Goal: Information Seeking & Learning: Find specific fact

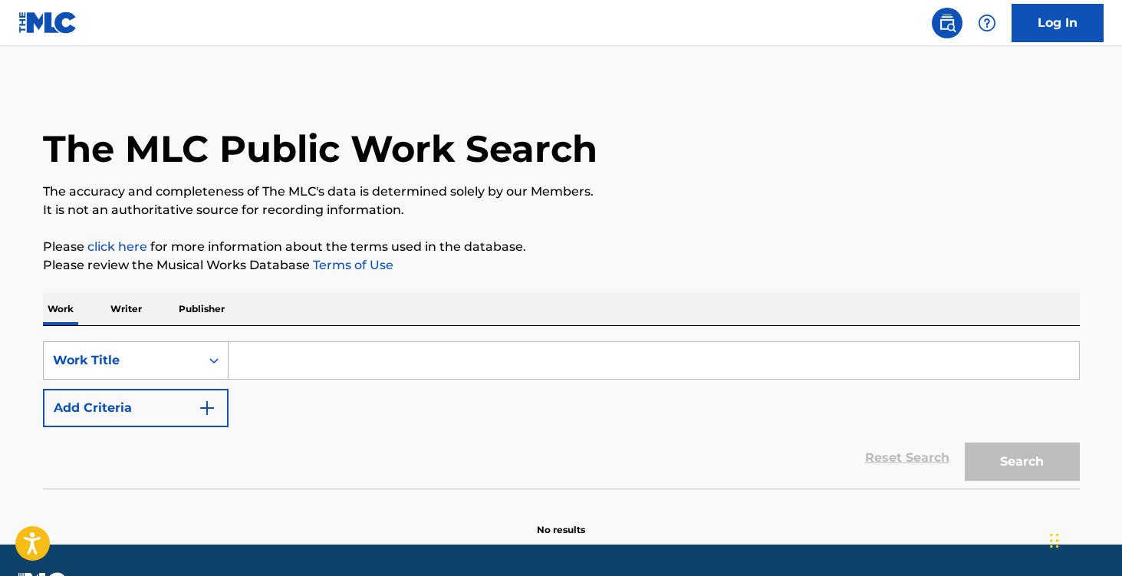
click at [191, 358] on div "Work Title" at bounding box center [136, 360] width 186 height 38
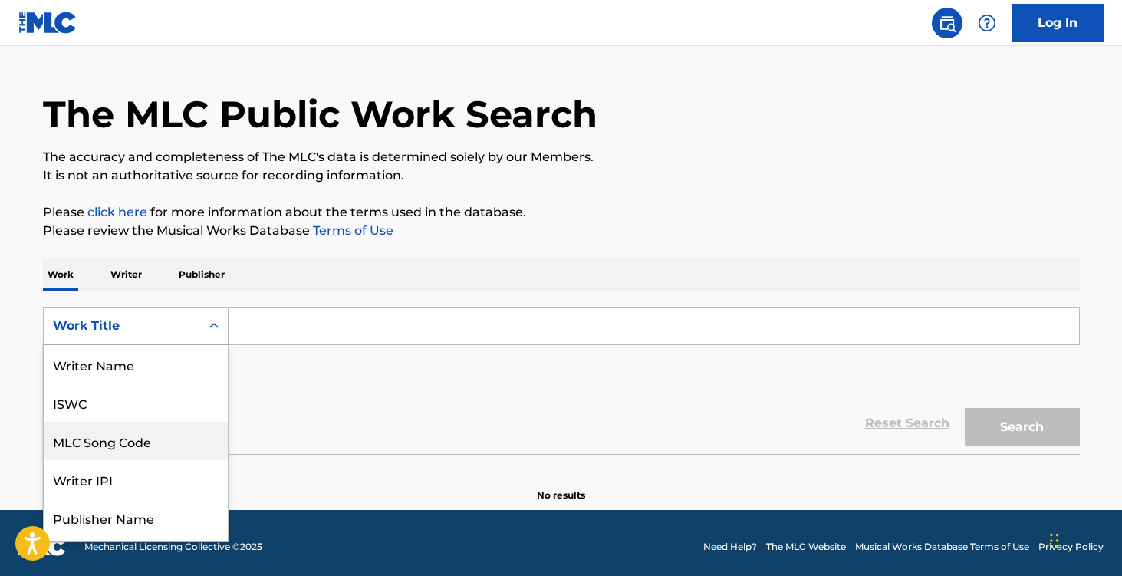
scroll to position [77, 0]
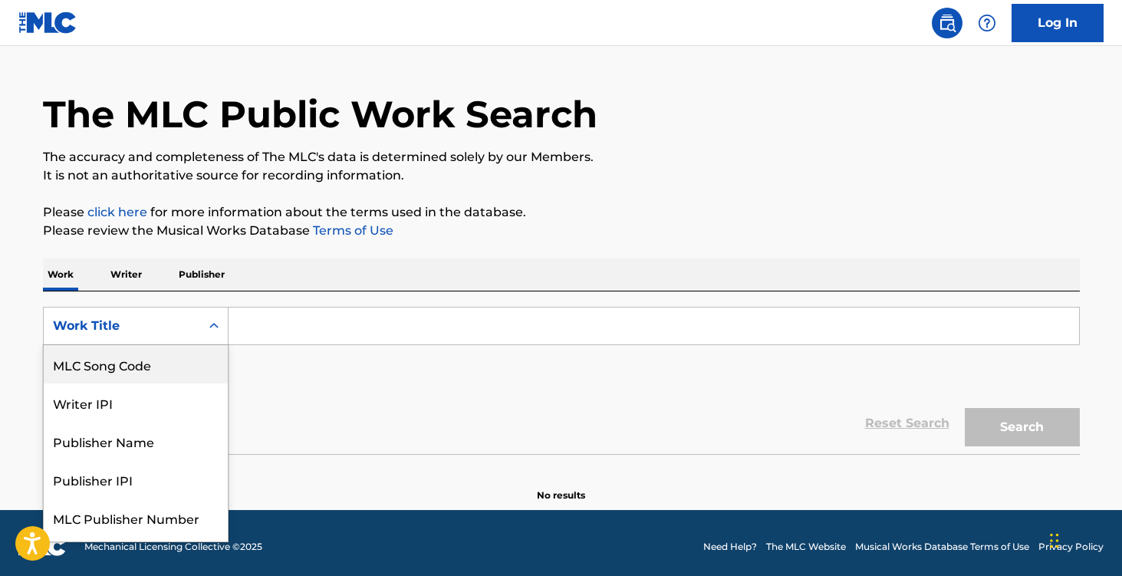
click at [179, 367] on div "MLC Song Code" at bounding box center [136, 364] width 184 height 38
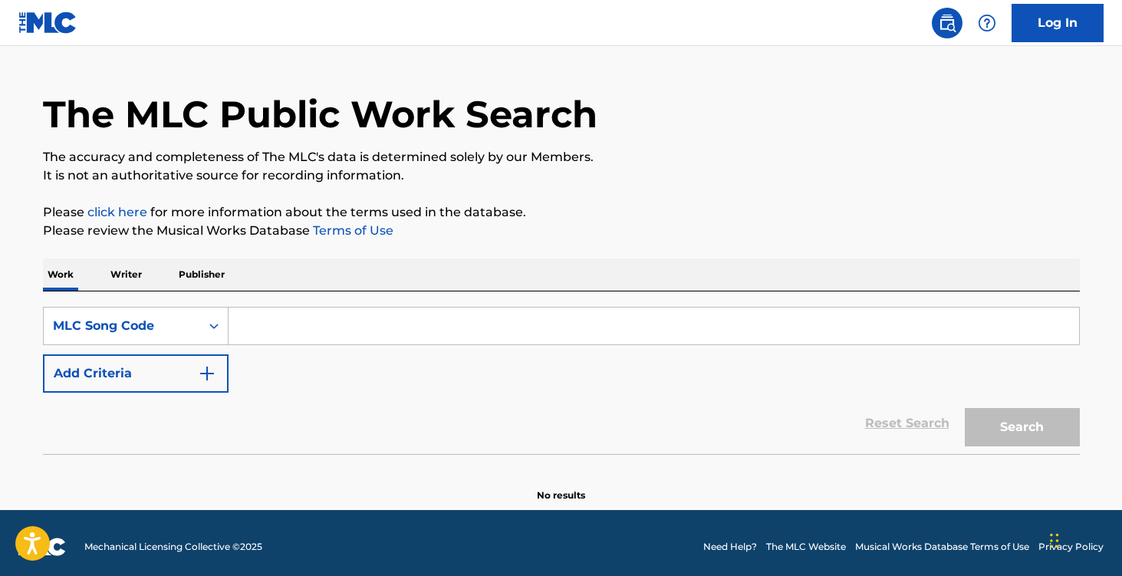
click at [318, 319] on input "Search Form" at bounding box center [654, 326] width 851 height 37
paste input "BCD970"
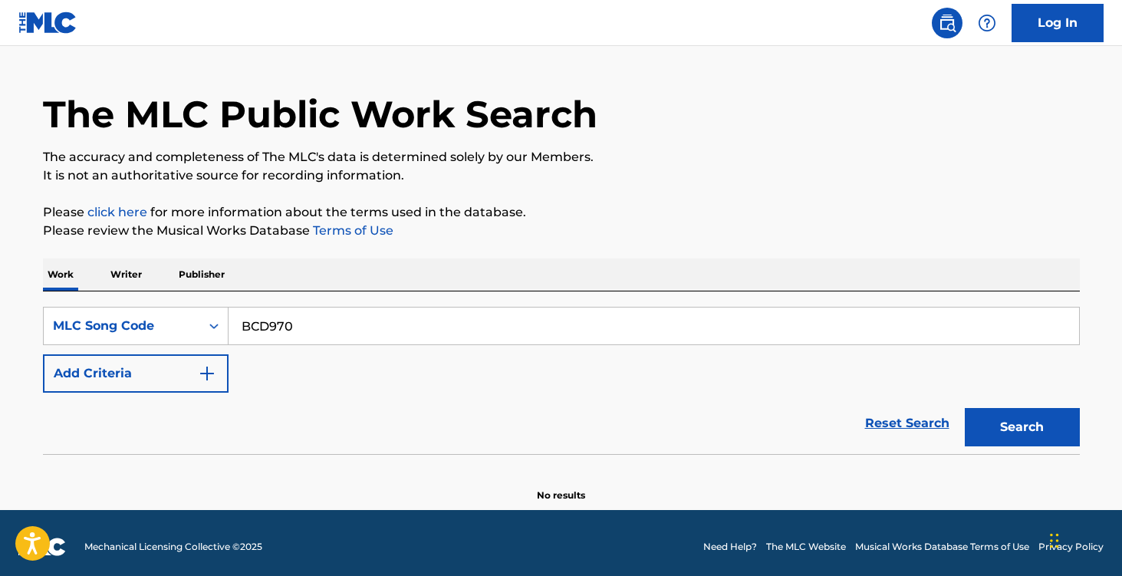
type input "BCD970"
click at [514, 248] on div "The MLC Public Work Search The accuracy and completeness of The MLC's data is d…" at bounding box center [562, 276] width 1074 height 452
click at [970, 420] on button "Search" at bounding box center [1022, 427] width 115 height 38
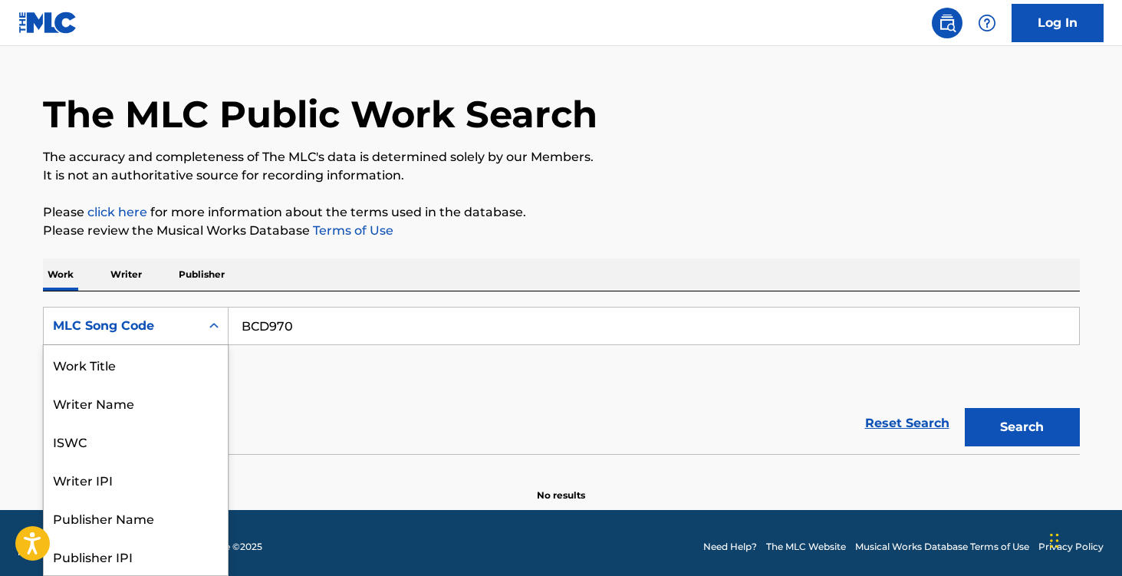
click at [216, 320] on icon "Search Form" at bounding box center [213, 325] width 15 height 15
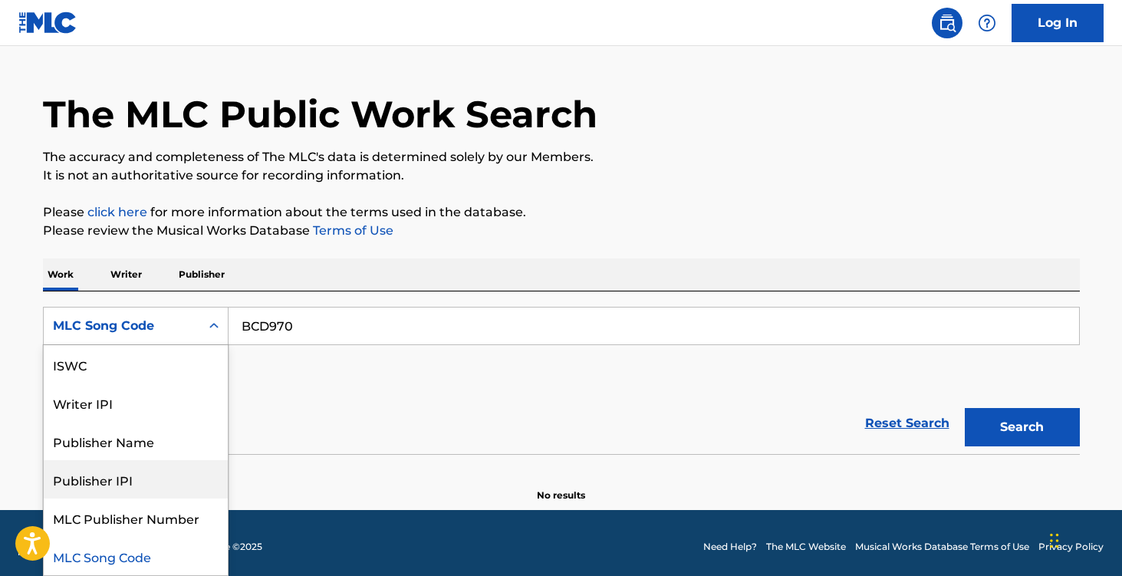
scroll to position [0, 0]
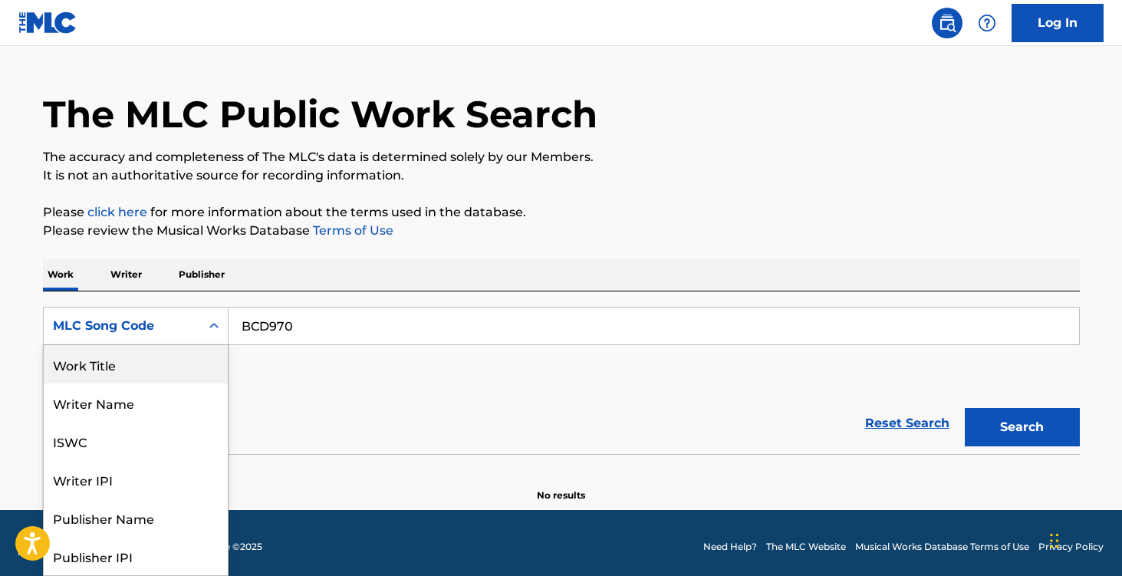
click at [153, 360] on div "Work Title" at bounding box center [136, 364] width 184 height 38
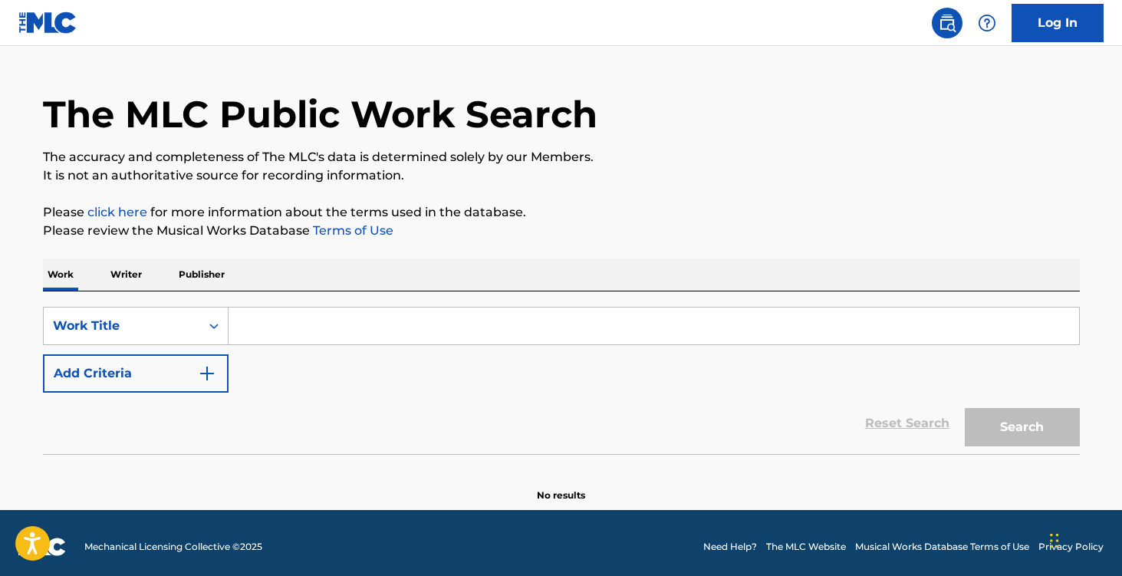
click at [347, 311] on input "Search Form" at bounding box center [654, 326] width 851 height 37
paste input "JALEBI BABY"
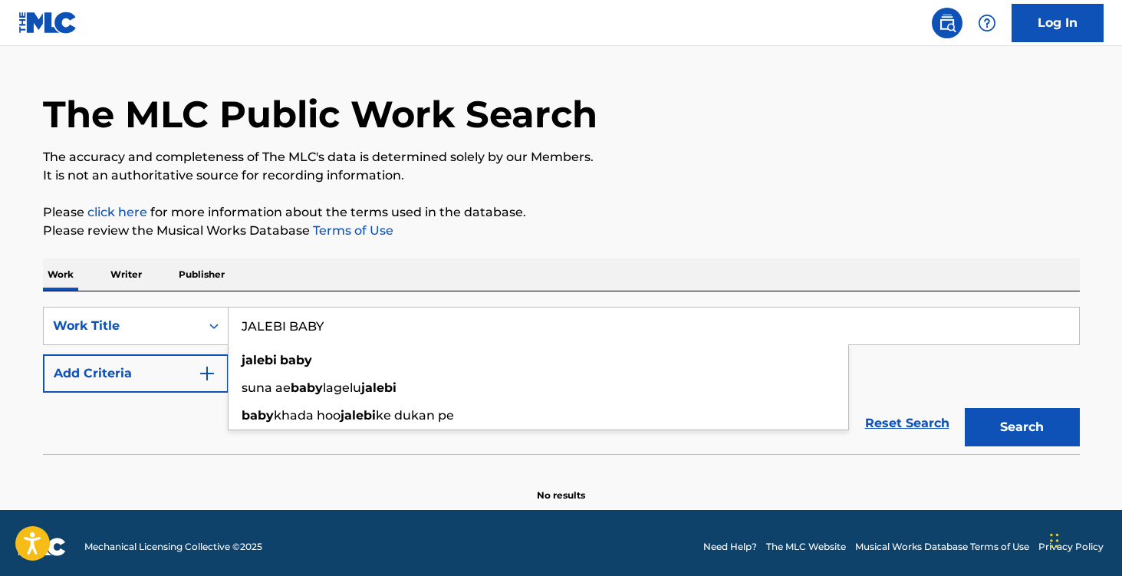
type input "JALEBI BABY"
click at [847, 202] on div "The MLC Public Work Search The accuracy and completeness of The MLC's data is d…" at bounding box center [562, 276] width 1074 height 452
click at [1035, 423] on button "Search" at bounding box center [1022, 427] width 115 height 38
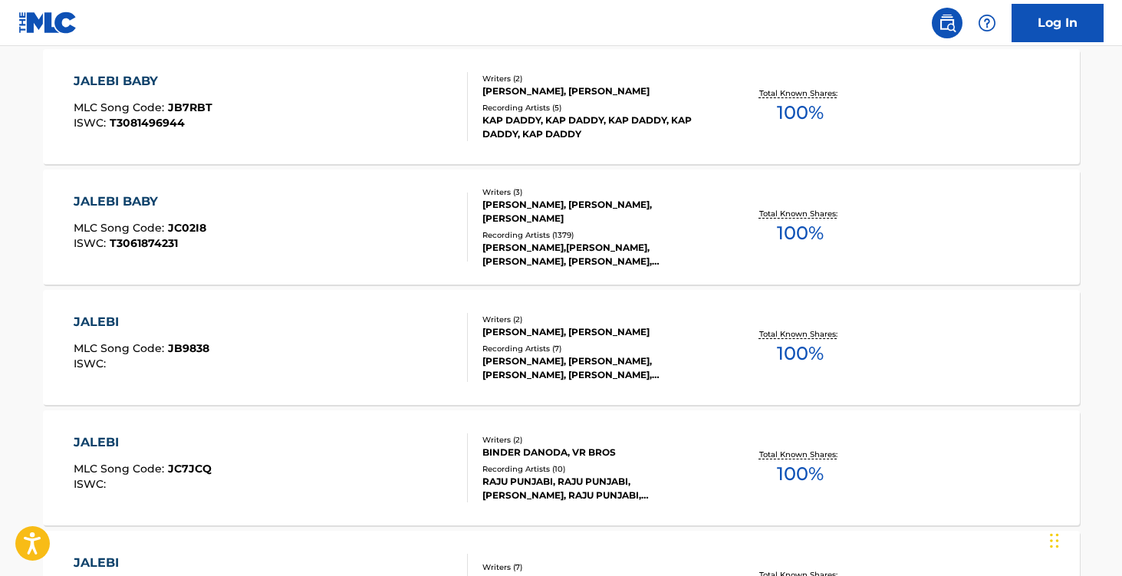
scroll to position [476, 0]
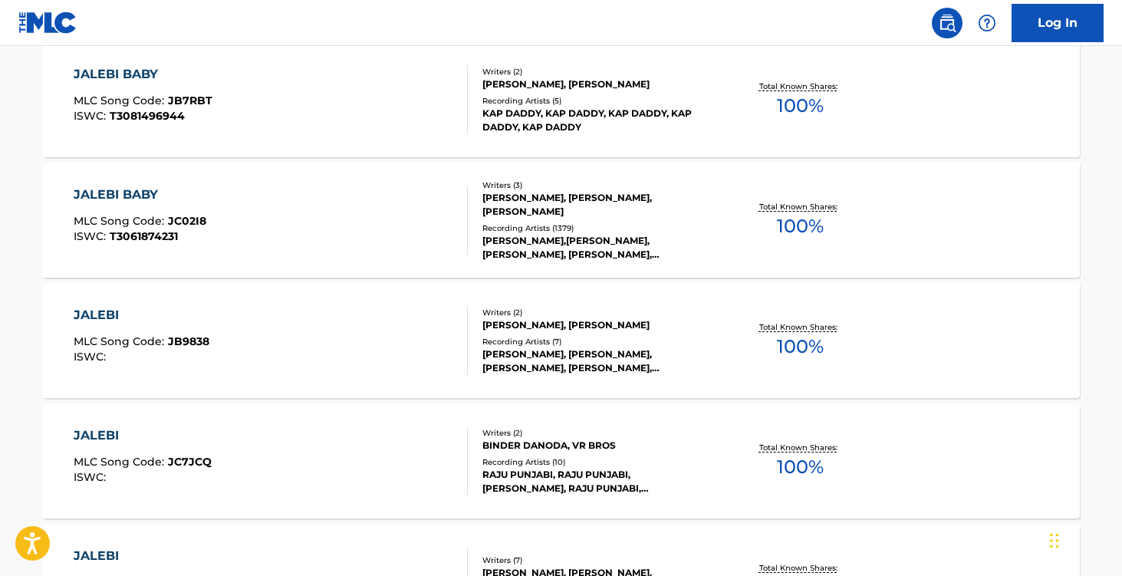
click at [328, 225] on div "JALEBI BABY MLC Song Code : JC02I8 ISWC : T3061874231" at bounding box center [271, 220] width 394 height 69
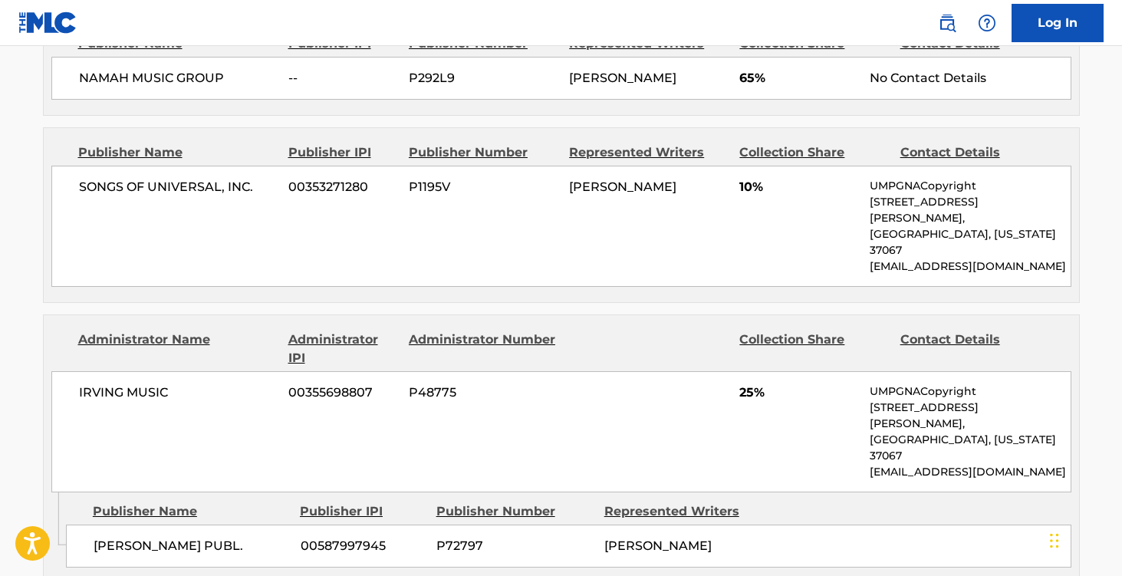
scroll to position [767, 0]
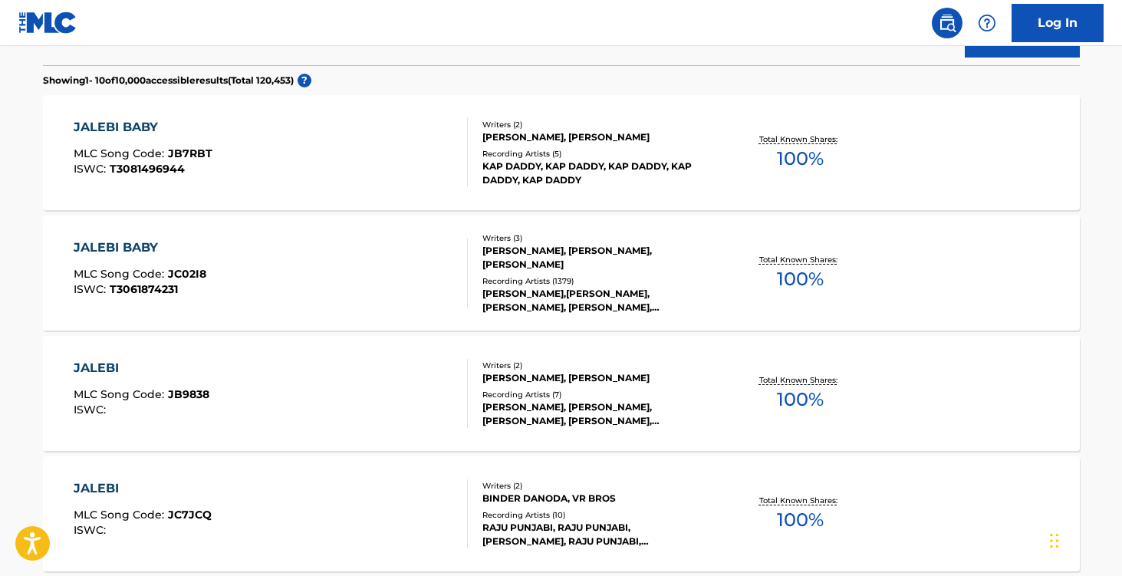
scroll to position [415, 0]
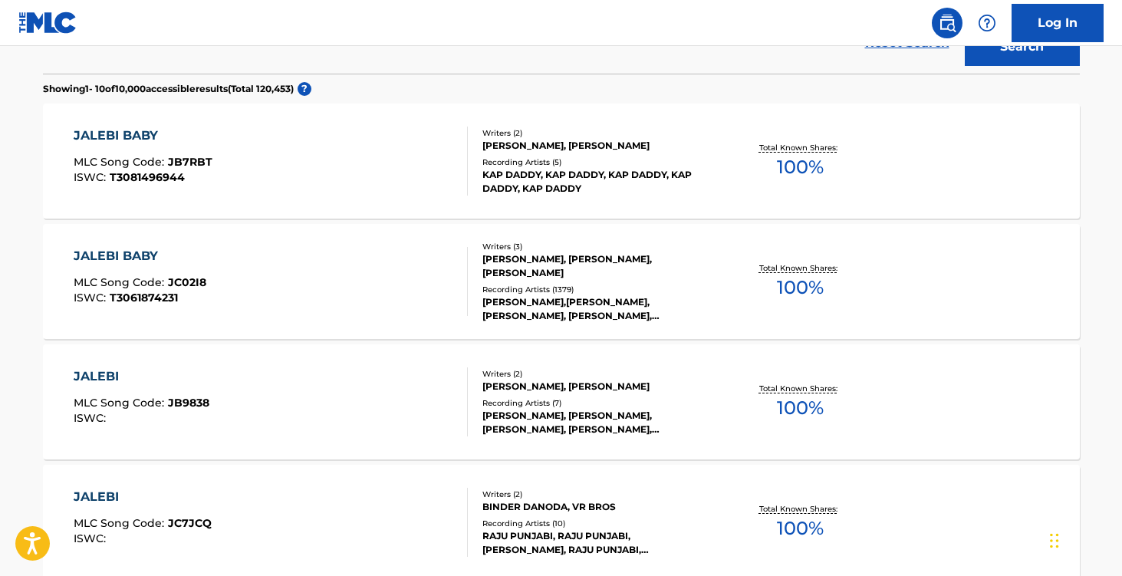
click at [341, 275] on div "JALEBI BABY MLC Song Code : JC02I8 ISWC : T3061874231" at bounding box center [271, 281] width 394 height 69
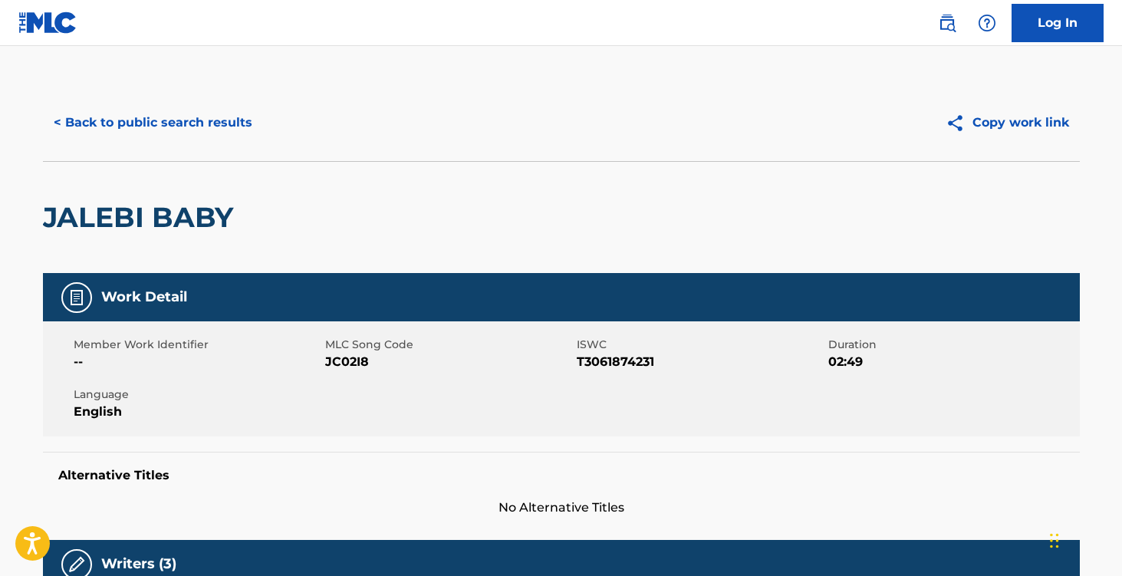
click at [133, 117] on button "< Back to public search results" at bounding box center [153, 123] width 220 height 38
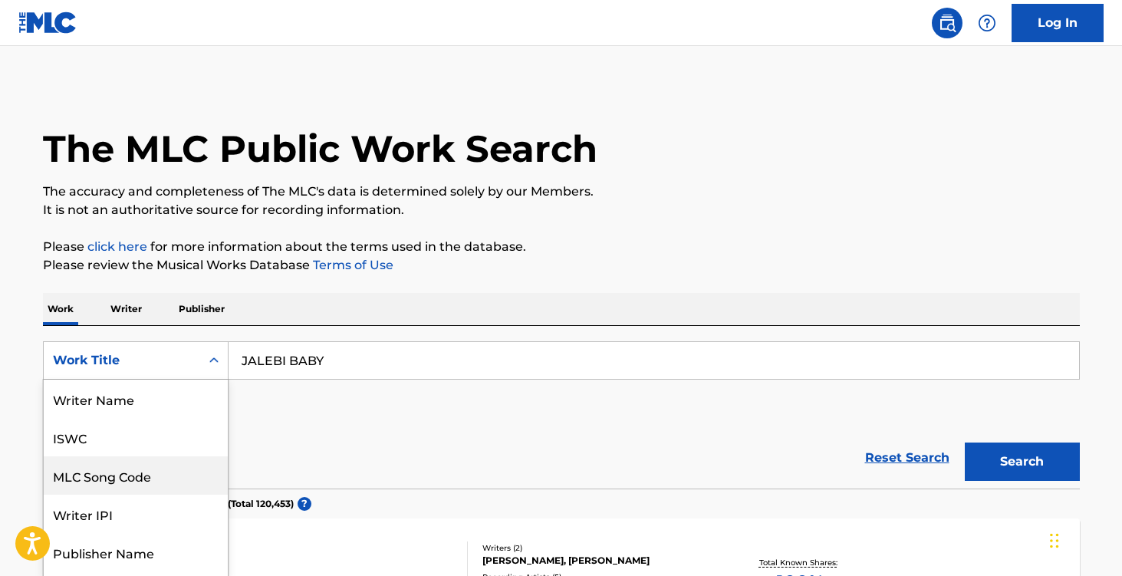
scroll to position [30, 0]
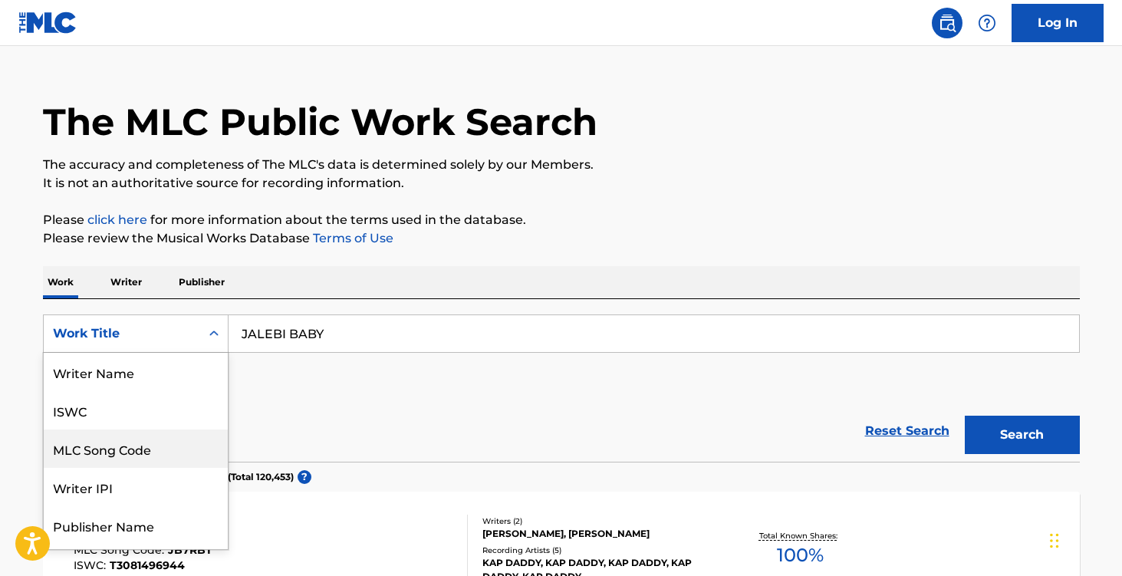
click at [186, 353] on div "MLC Song Code, 3 of 8. 8 results available. Use Up and Down to choose options, …" at bounding box center [136, 333] width 186 height 38
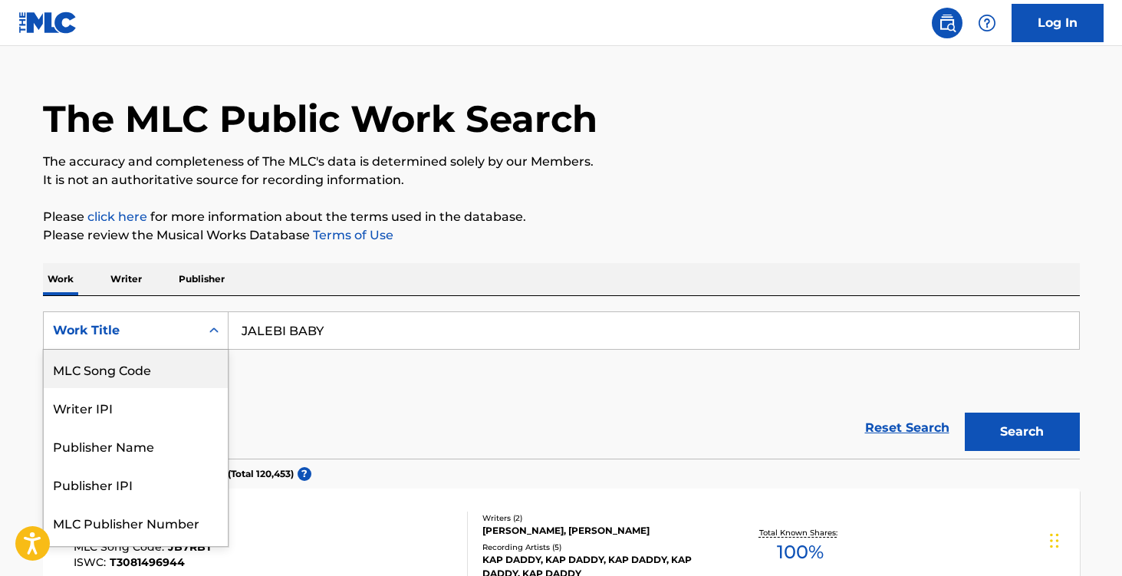
scroll to position [35, 0]
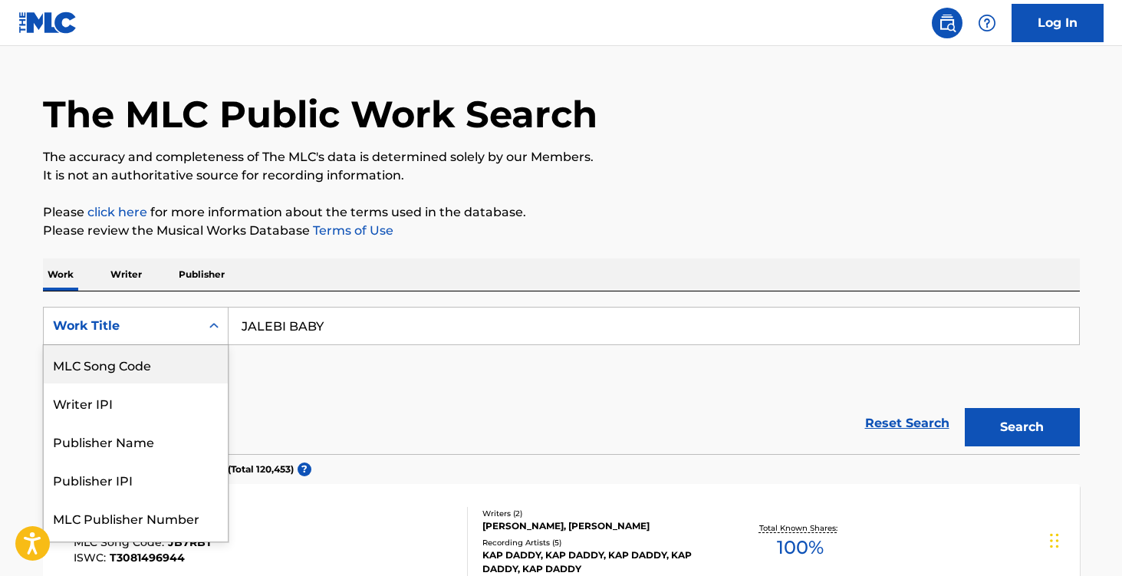
click at [175, 370] on div "MLC Song Code" at bounding box center [136, 364] width 184 height 38
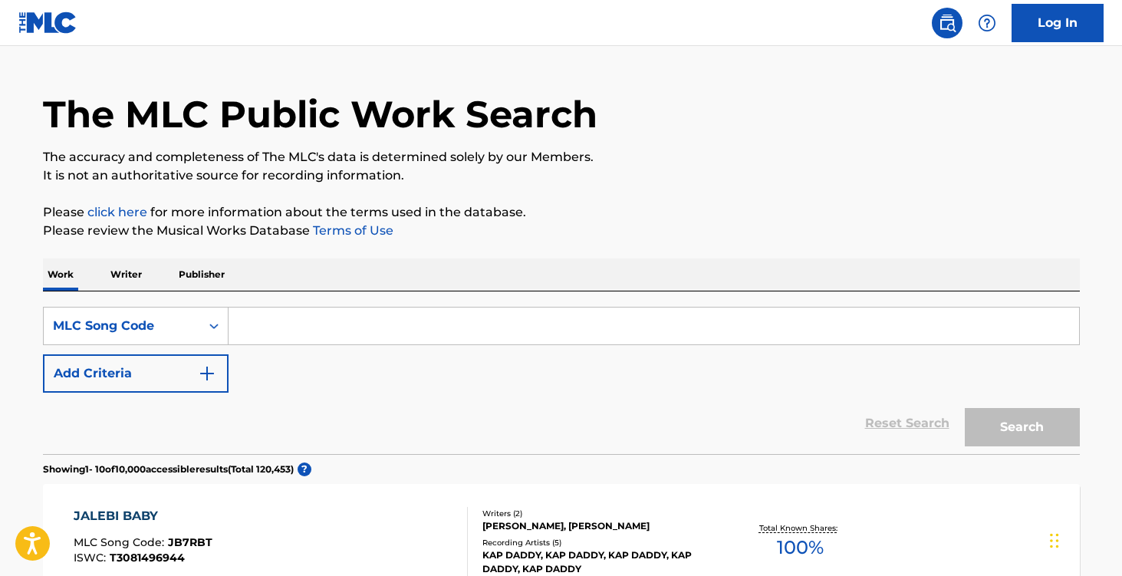
click at [370, 301] on div "SearchWithCriteria4bd3cdf0-d864-4db4-9fe8-9363b6e7782d MLC Song Code Add Criter…" at bounding box center [561, 372] width 1037 height 163
click at [364, 318] on input "Search Form" at bounding box center [654, 326] width 851 height 37
paste input "CCY787"
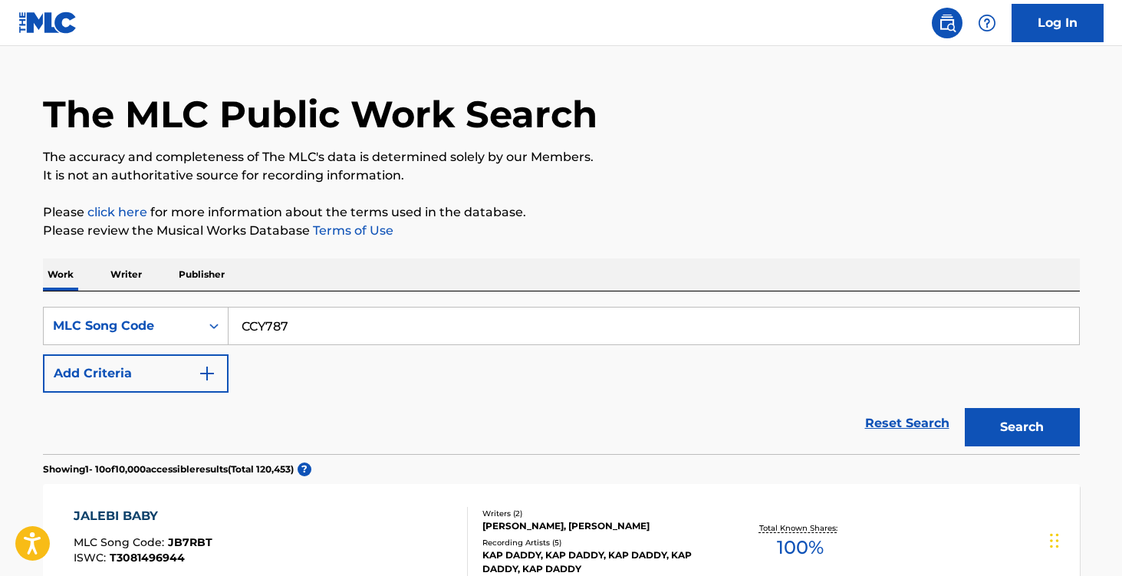
type input "CCY787"
click at [1032, 428] on button "Search" at bounding box center [1022, 427] width 115 height 38
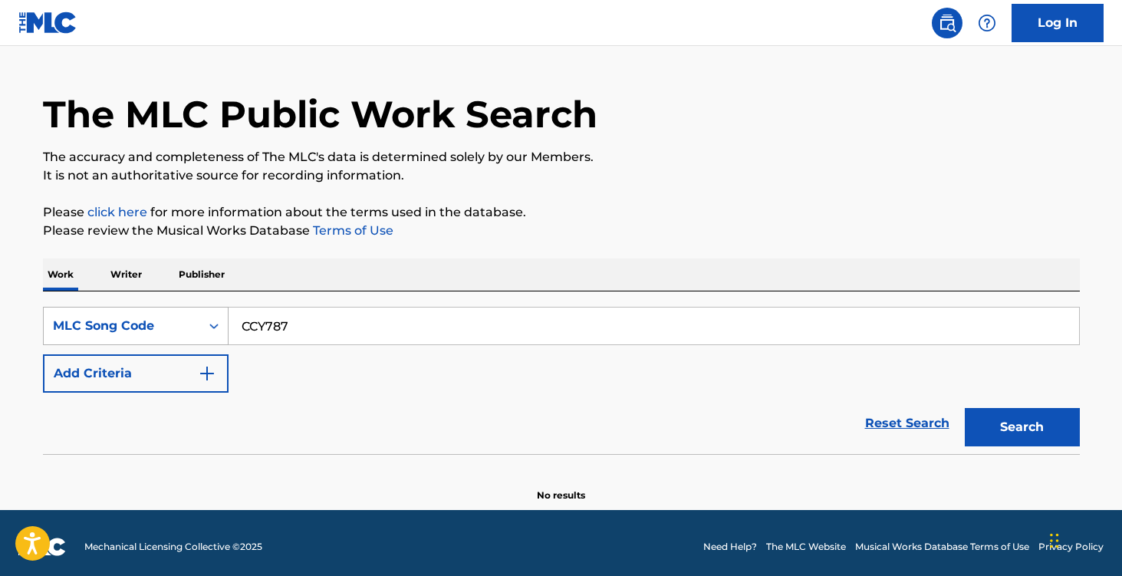
click at [164, 312] on div "MLC Song Code" at bounding box center [122, 325] width 156 height 29
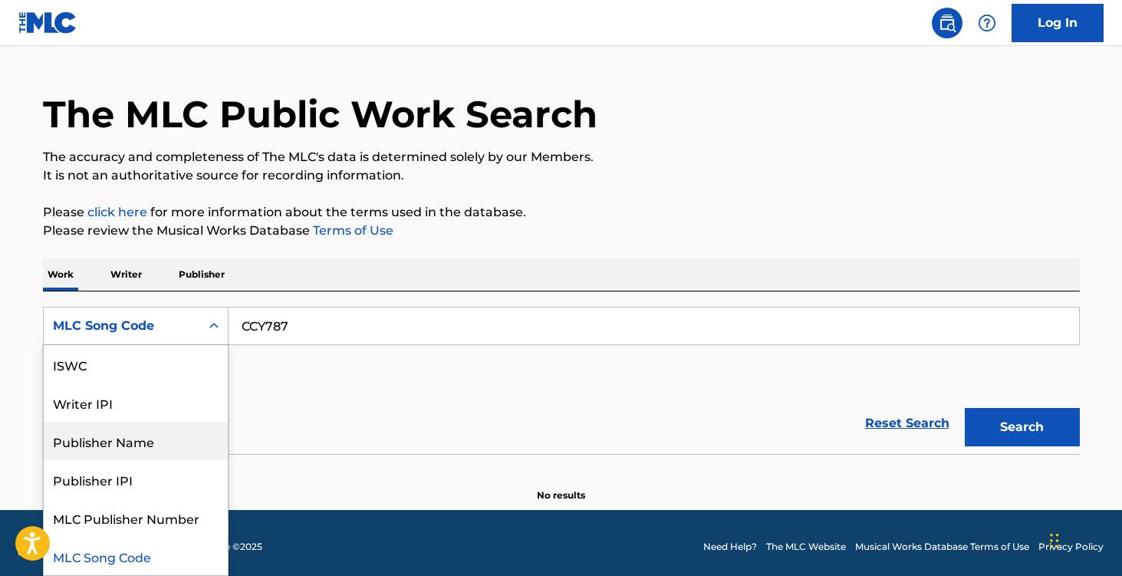
scroll to position [0, 0]
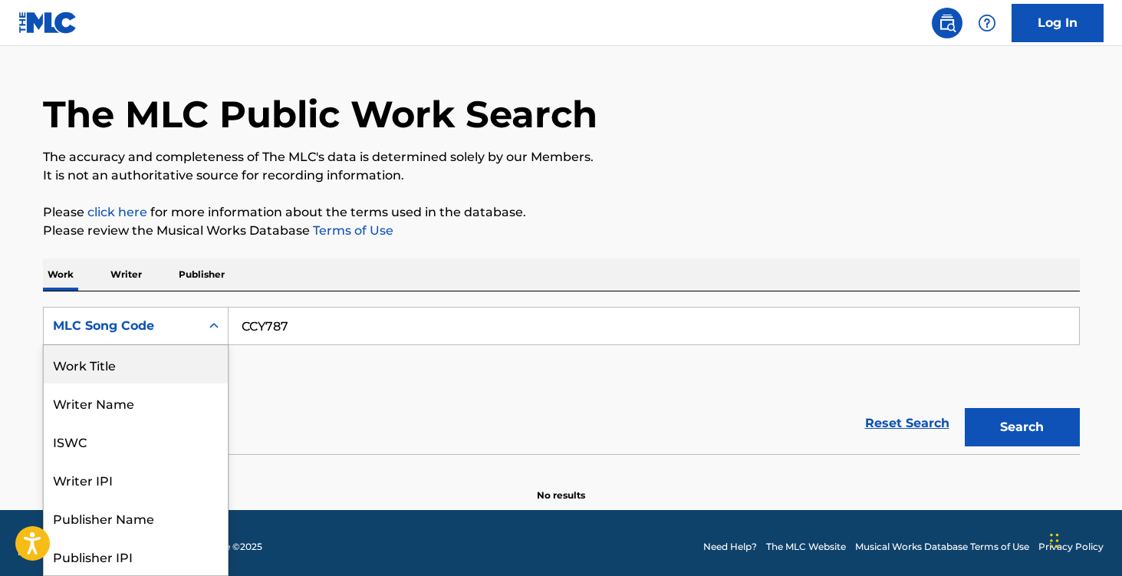
click at [140, 362] on div "Work Title" at bounding box center [136, 364] width 184 height 38
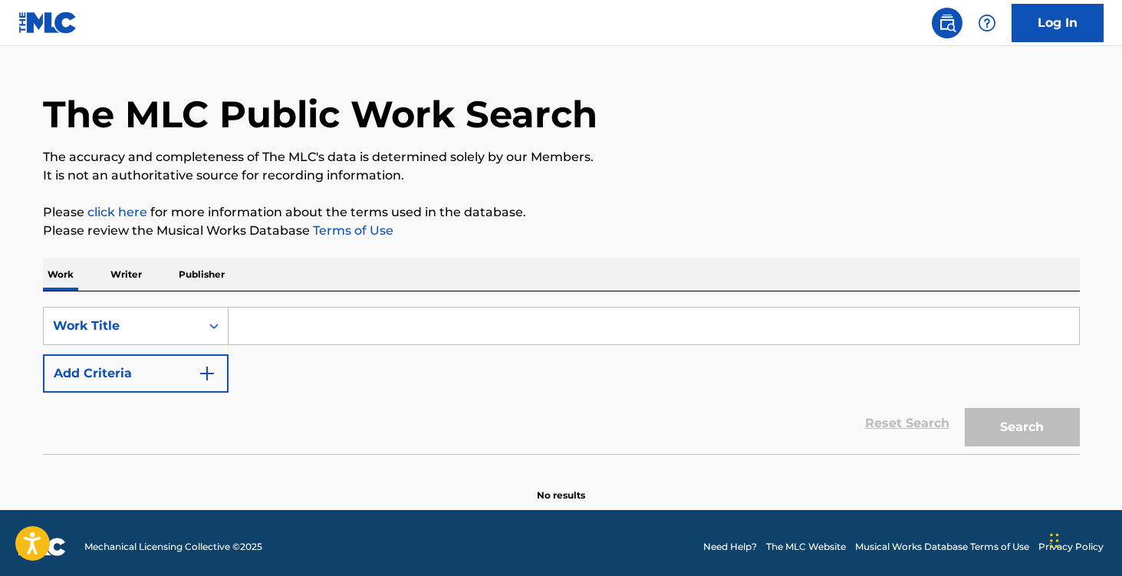
click at [311, 324] on input "Search Form" at bounding box center [654, 326] width 851 height 37
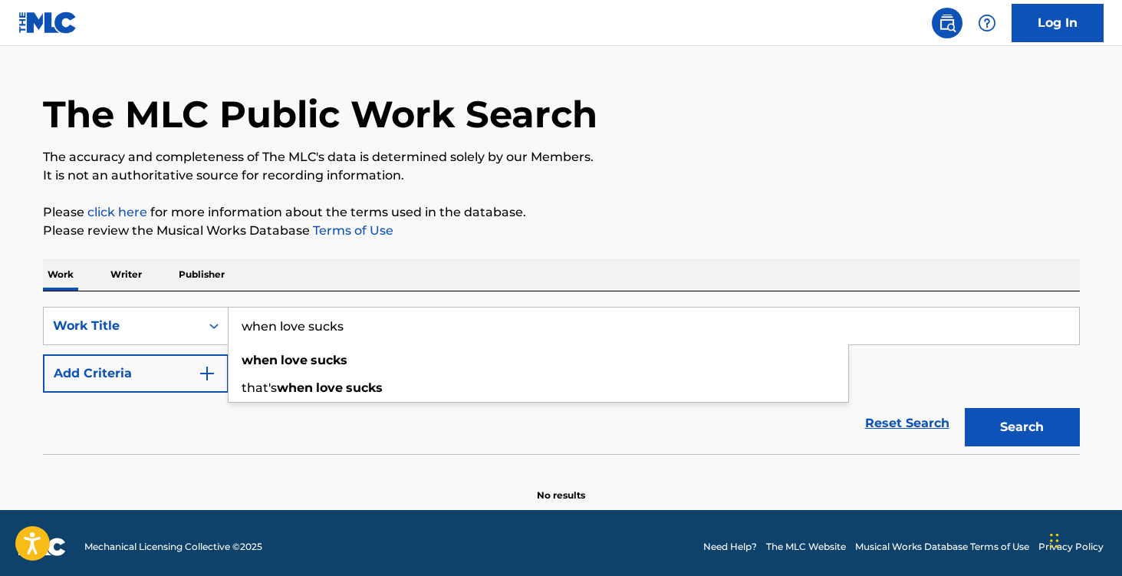
type input "when love sucks"
click at [194, 379] on button "Add Criteria" at bounding box center [136, 373] width 186 height 38
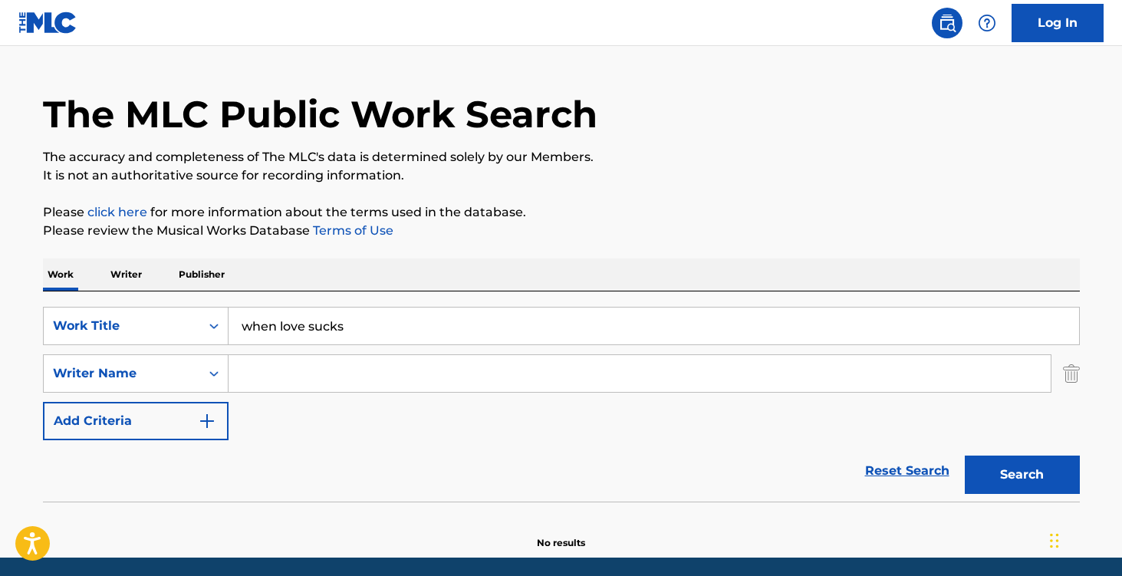
click at [281, 378] on input "Search Form" at bounding box center [640, 373] width 822 height 37
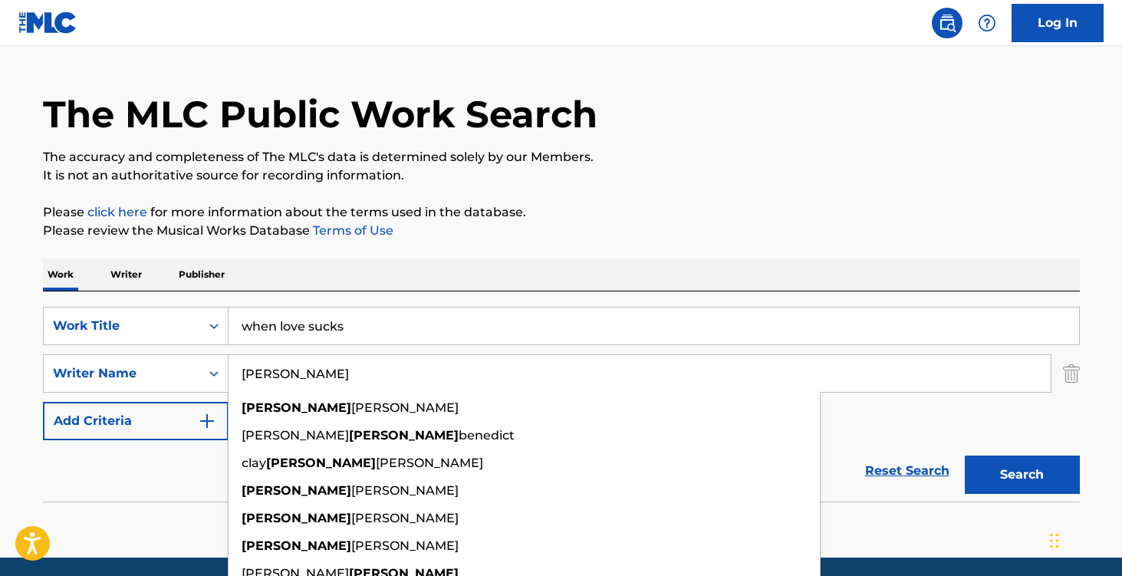
type input "[PERSON_NAME]"
click at [965, 456] on button "Search" at bounding box center [1022, 475] width 115 height 38
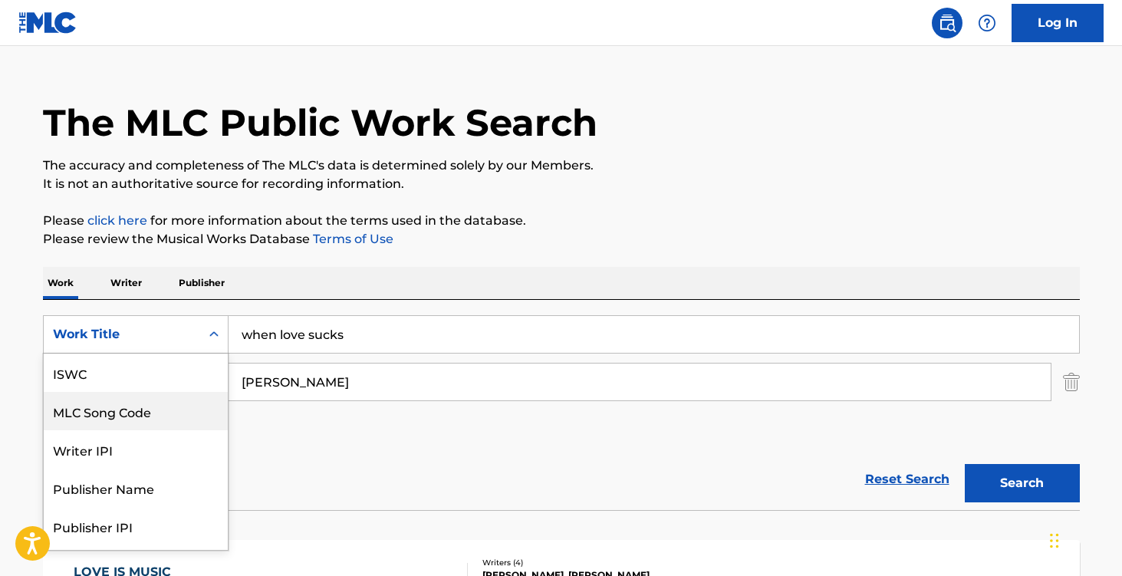
click at [170, 354] on div "MLC Song Code, 2 of 7. 7 results available. Use Up and Down to choose options, …" at bounding box center [136, 334] width 186 height 38
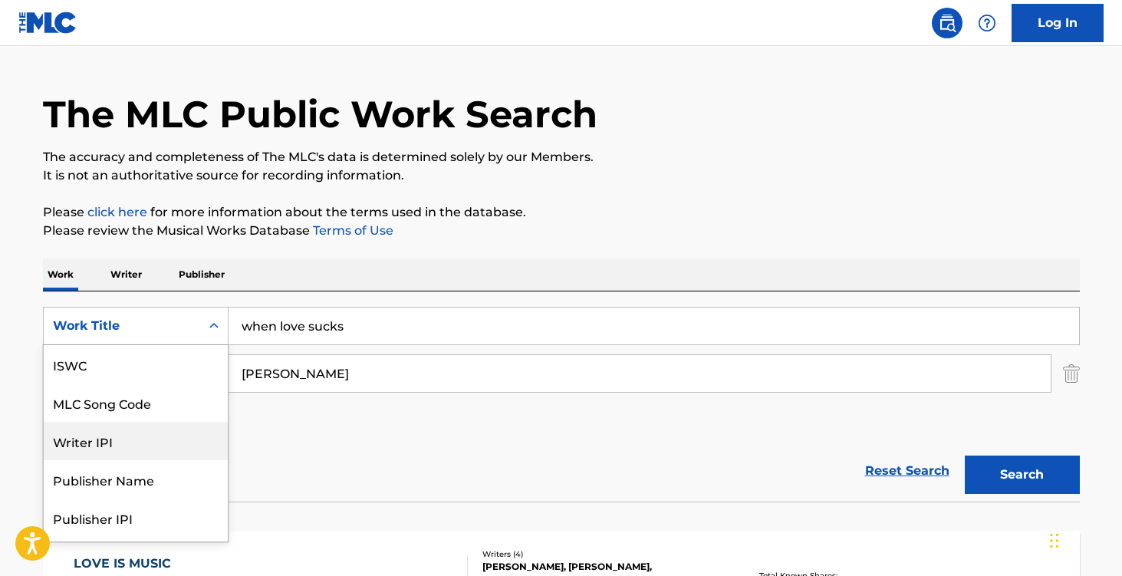
click at [140, 440] on div "Writer IPI" at bounding box center [136, 441] width 184 height 38
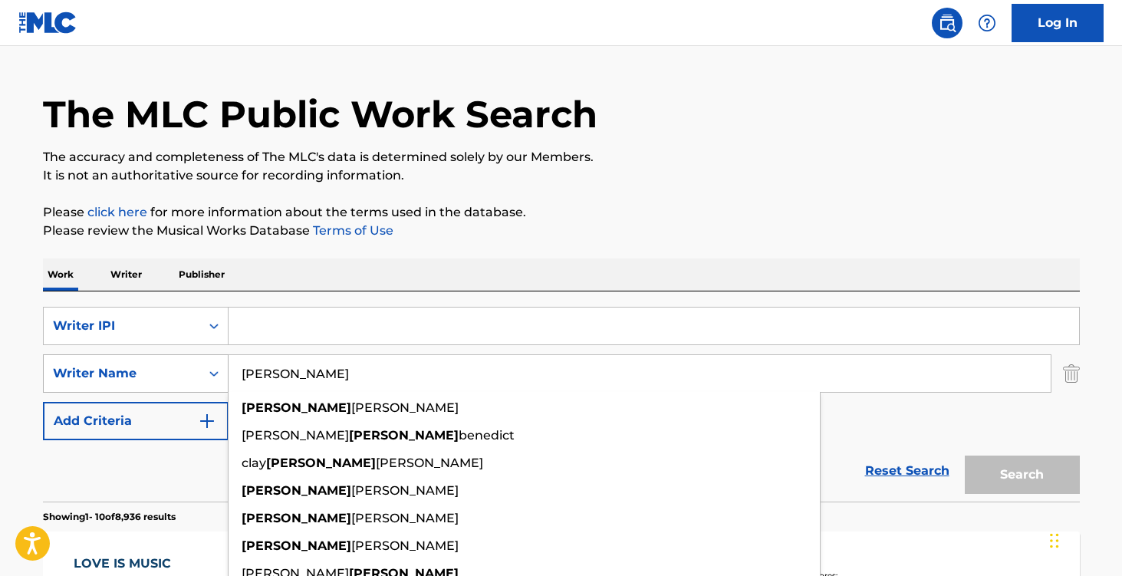
drag, startPoint x: 309, startPoint y: 377, endPoint x: 193, endPoint y: 374, distance: 115.8
click at [193, 374] on div "SearchWithCriteriaaf222554-f302-4e60-930d-978acf5abb51 Writer Name [PERSON_NAME…" at bounding box center [561, 373] width 1037 height 38
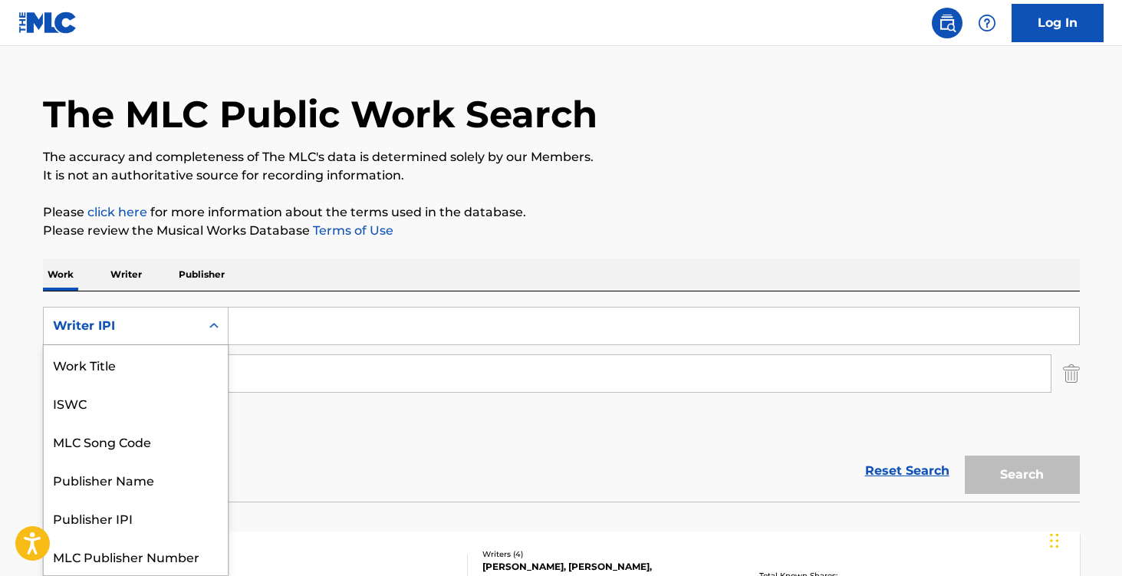
click at [149, 327] on div "Writer IPI" at bounding box center [122, 326] width 138 height 18
click at [132, 365] on div "Work Title" at bounding box center [136, 364] width 184 height 38
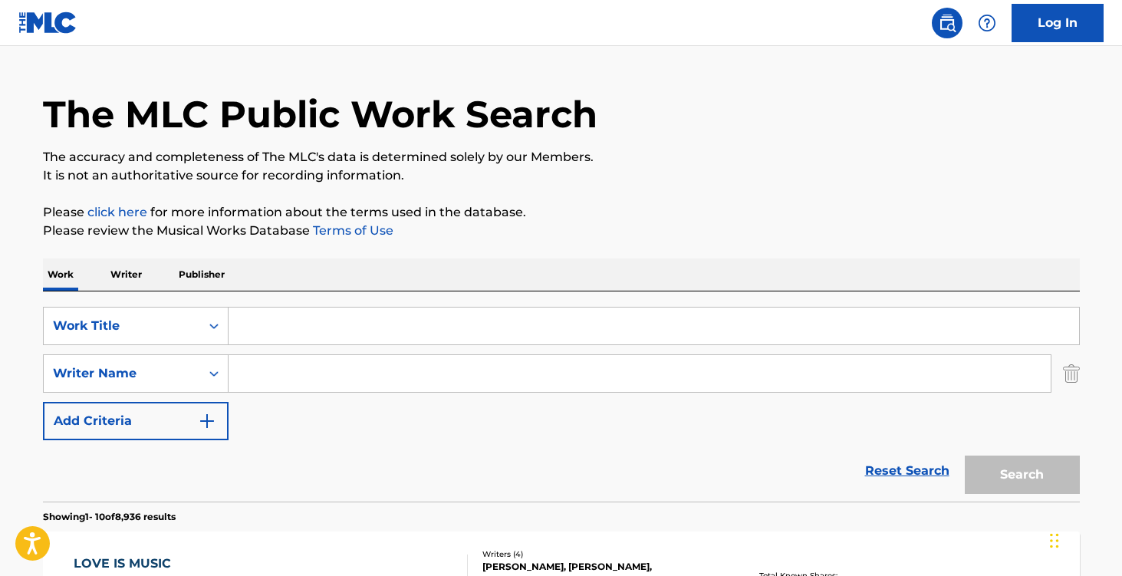
click at [294, 337] on input "Search Form" at bounding box center [654, 326] width 851 height 37
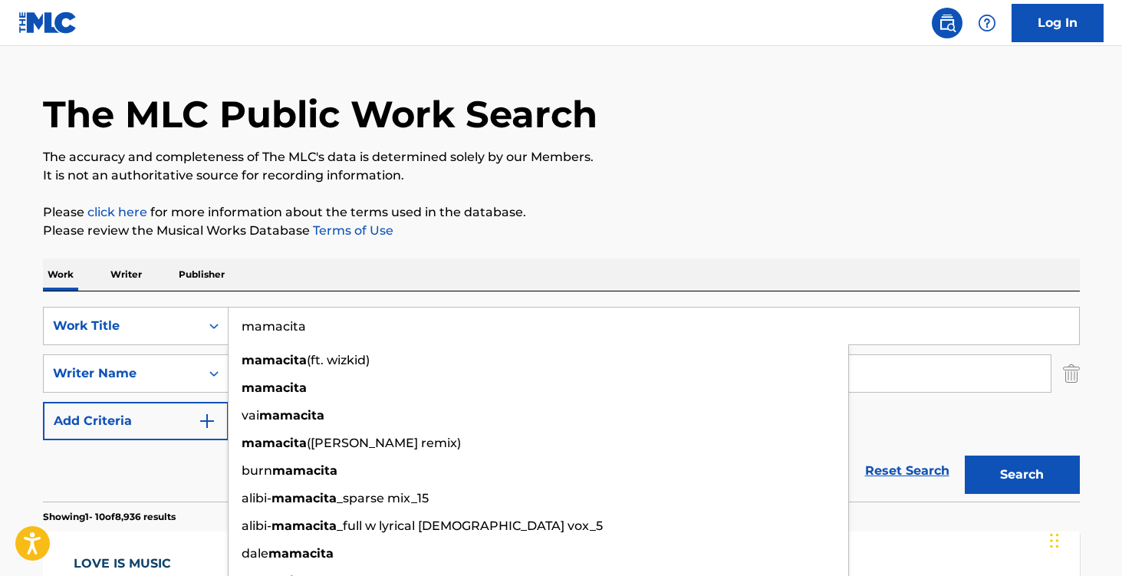
type input "mamacita"
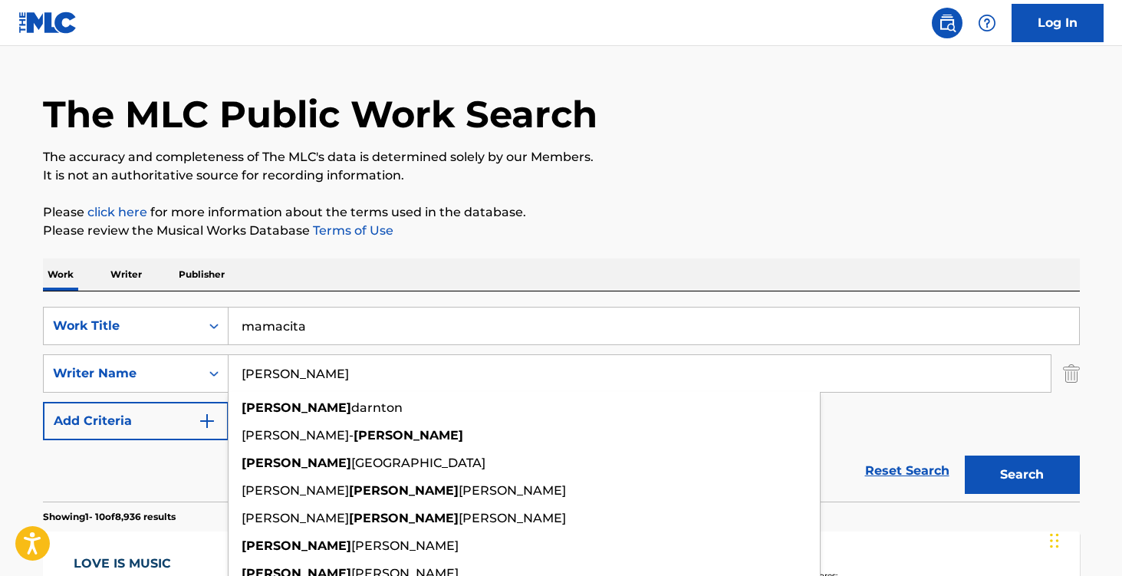
type input "[PERSON_NAME]"
click at [568, 217] on p "Please click here for more information about the terms used in the database." at bounding box center [561, 212] width 1037 height 18
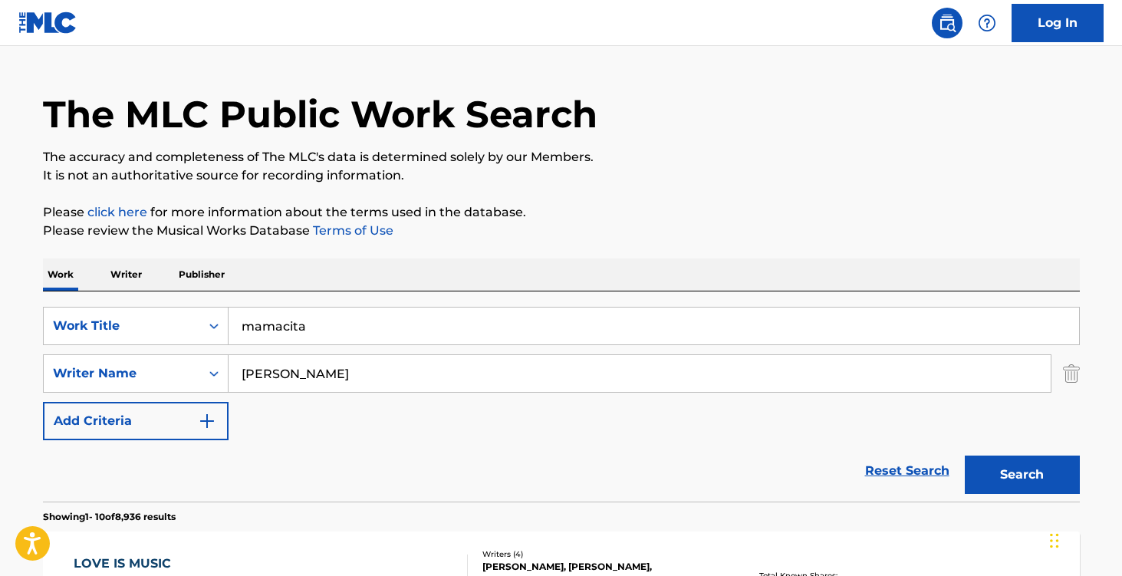
click at [977, 471] on button "Search" at bounding box center [1022, 475] width 115 height 38
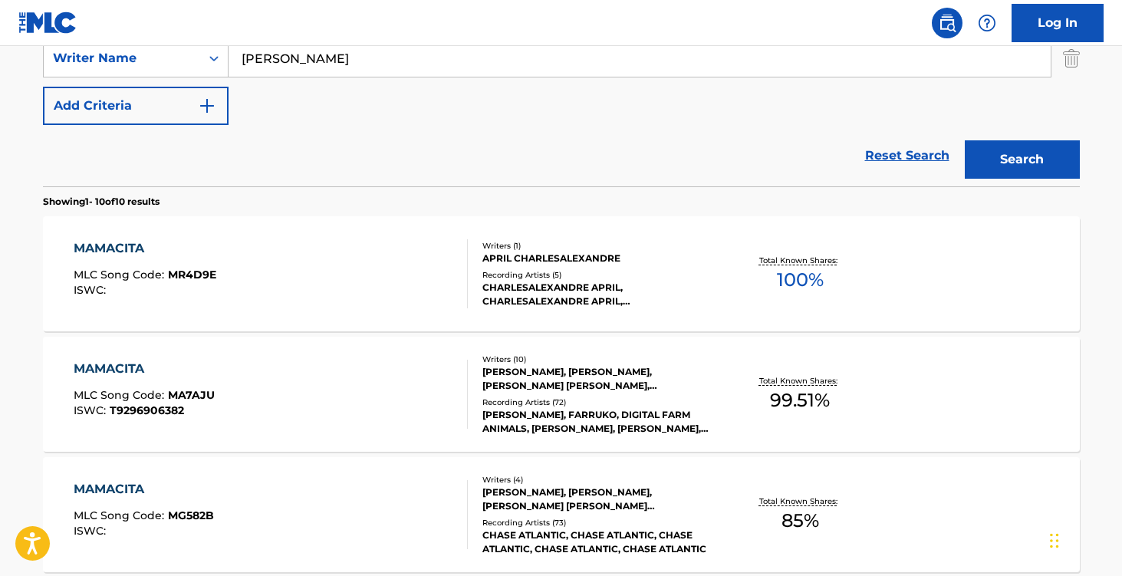
scroll to position [380, 0]
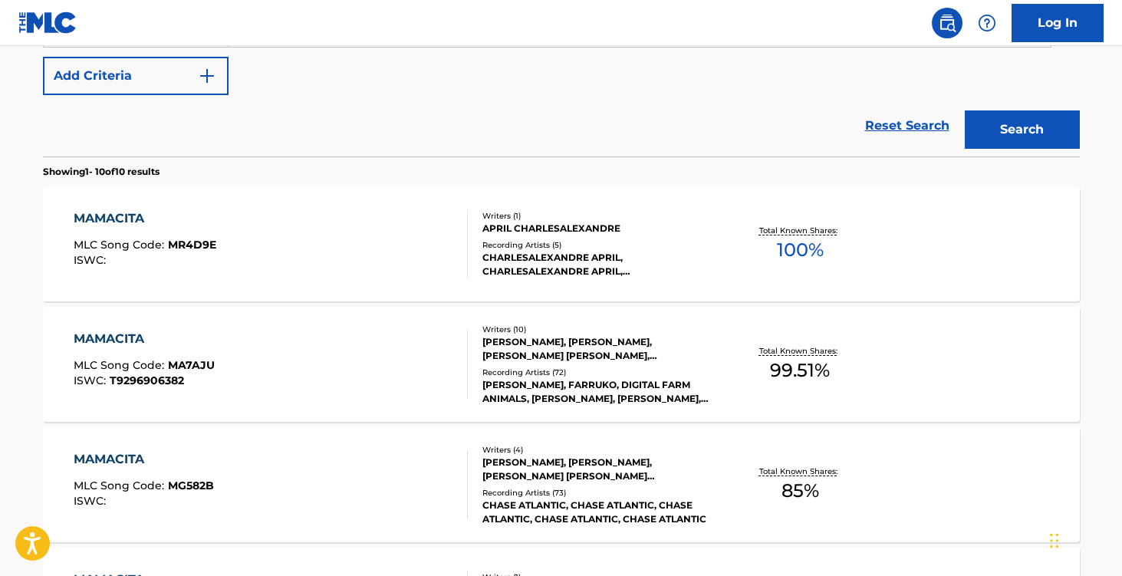
click at [349, 363] on div "MAMACITA MLC Song Code : MA7AJU ISWC : T9296906382" at bounding box center [271, 364] width 394 height 69
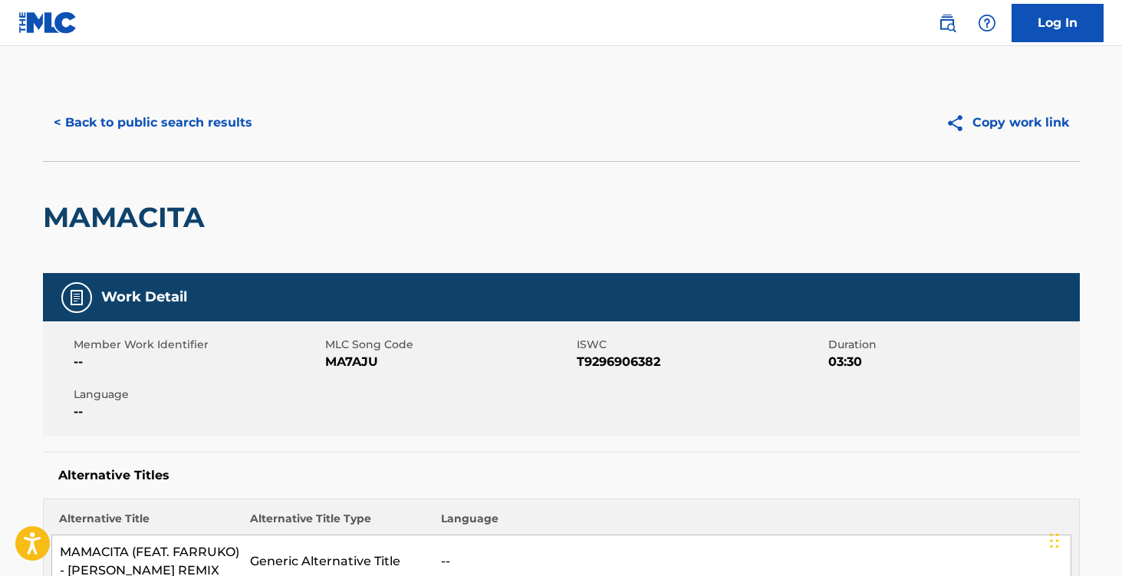
click at [344, 360] on span "MA7AJU" at bounding box center [449, 362] width 248 height 18
